Goal: Navigation & Orientation: Find specific page/section

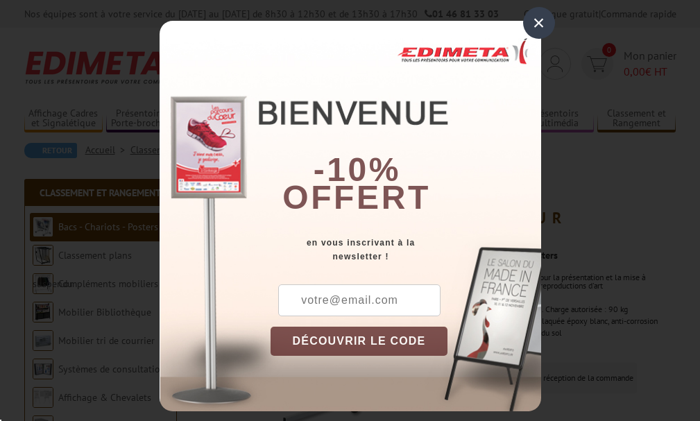
click at [541, 22] on div "×" at bounding box center [539, 23] width 32 height 32
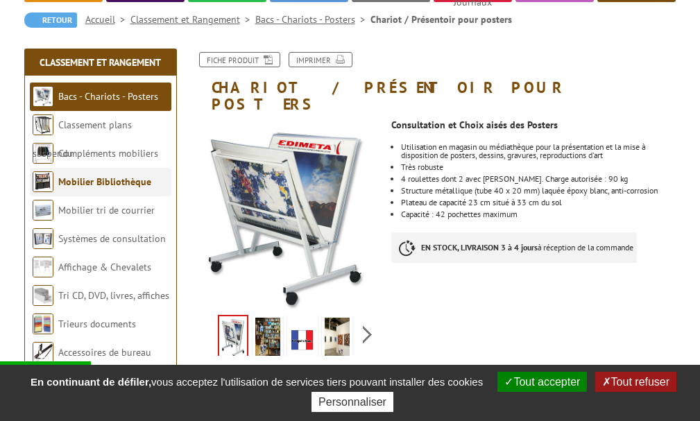
scroll to position [139, 0]
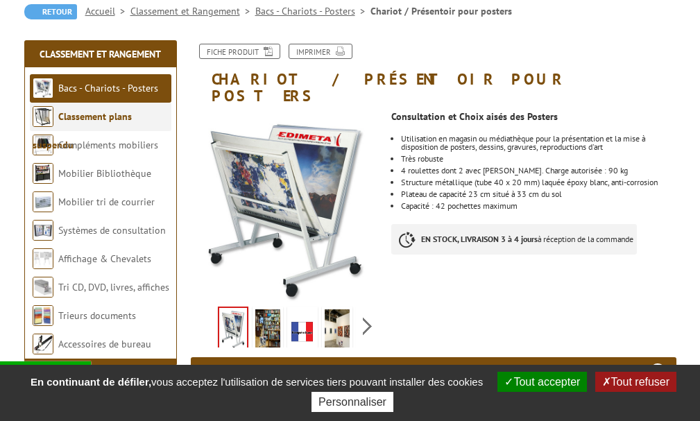
click at [80, 117] on link "Classement plans suspendu" at bounding box center [82, 130] width 99 height 41
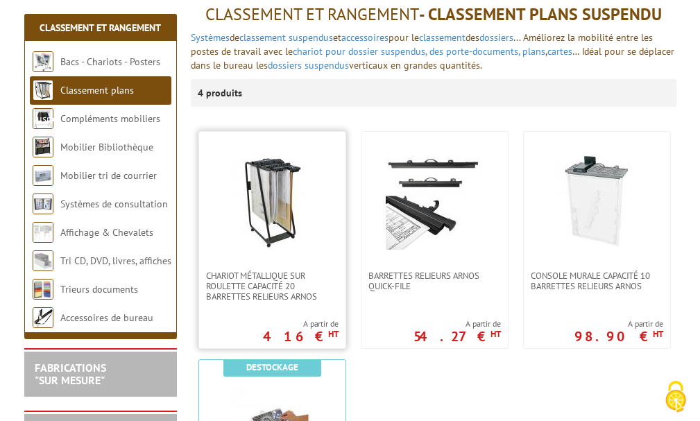
scroll to position [278, 0]
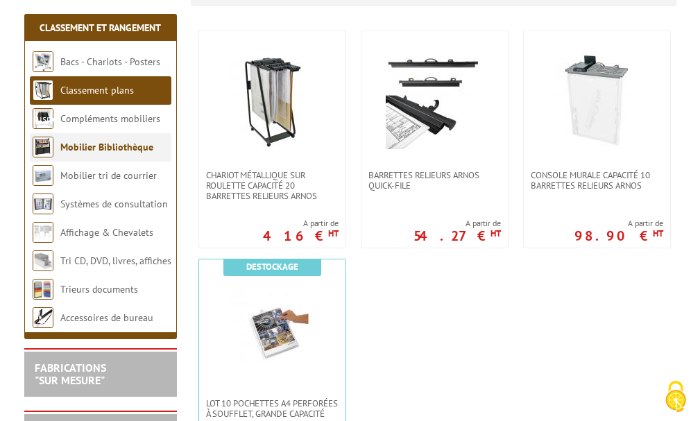
click at [96, 146] on link "Mobilier Bibliothèque" at bounding box center [106, 147] width 93 height 12
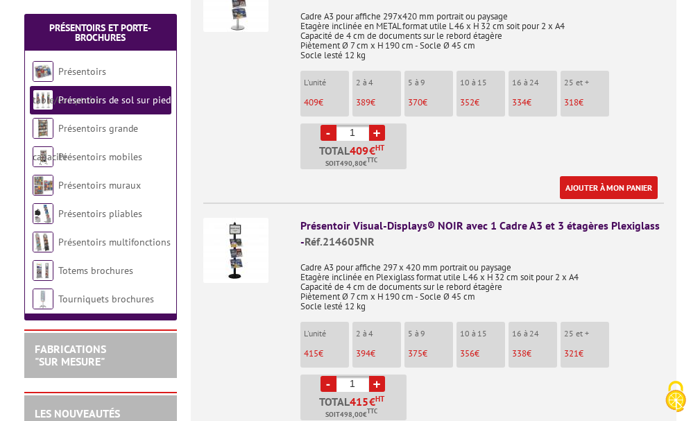
scroll to position [902, 0]
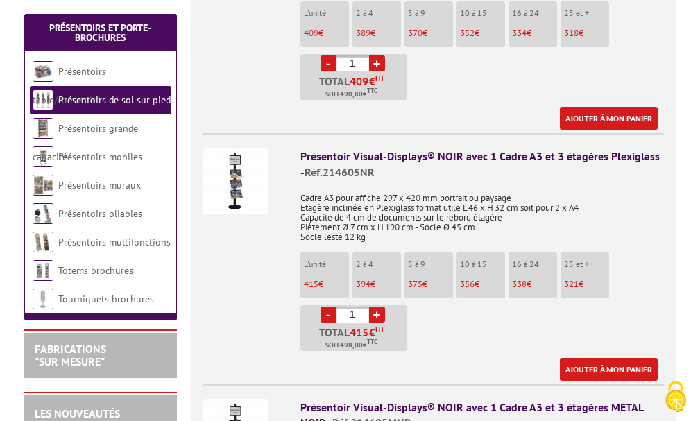
click at [233, 162] on img at bounding box center [235, 181] width 65 height 65
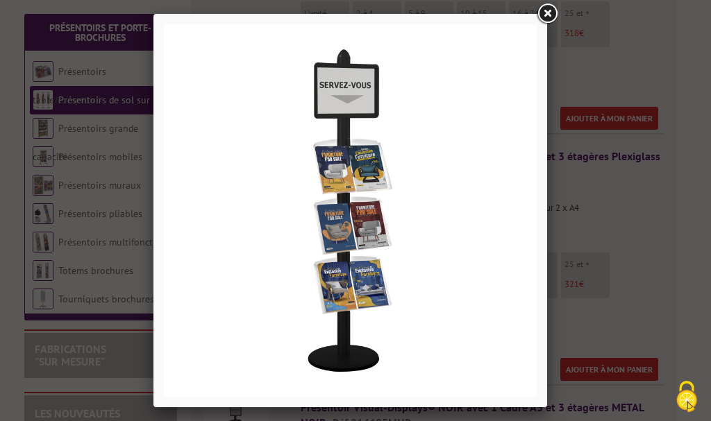
click at [544, 11] on link at bounding box center [546, 13] width 25 height 25
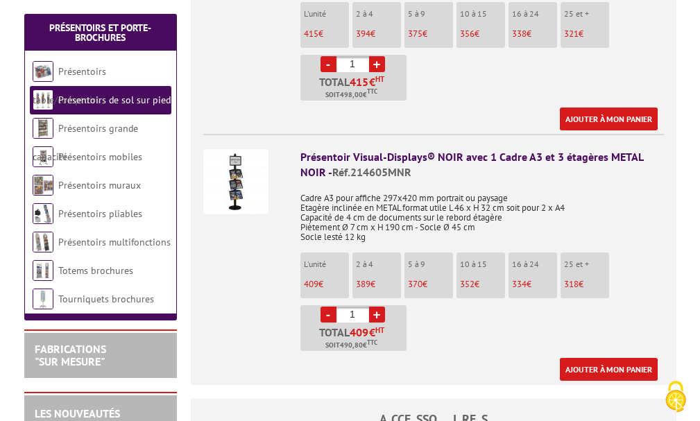
scroll to position [1110, 0]
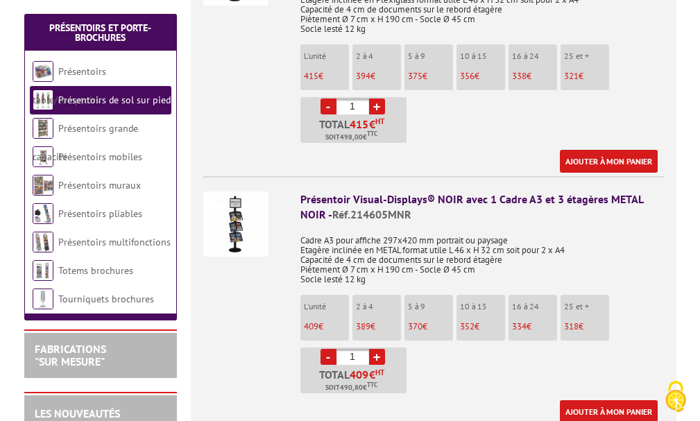
click at [230, 212] on img at bounding box center [235, 224] width 65 height 65
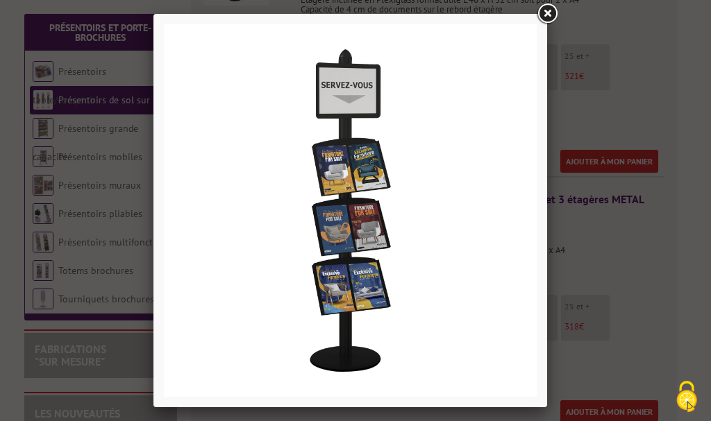
click at [549, 15] on link at bounding box center [546, 13] width 25 height 25
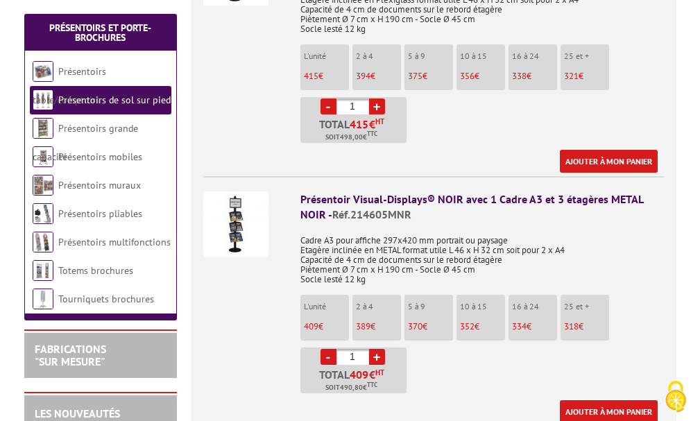
scroll to position [1041, 0]
